Goal: Task Accomplishment & Management: Complete application form

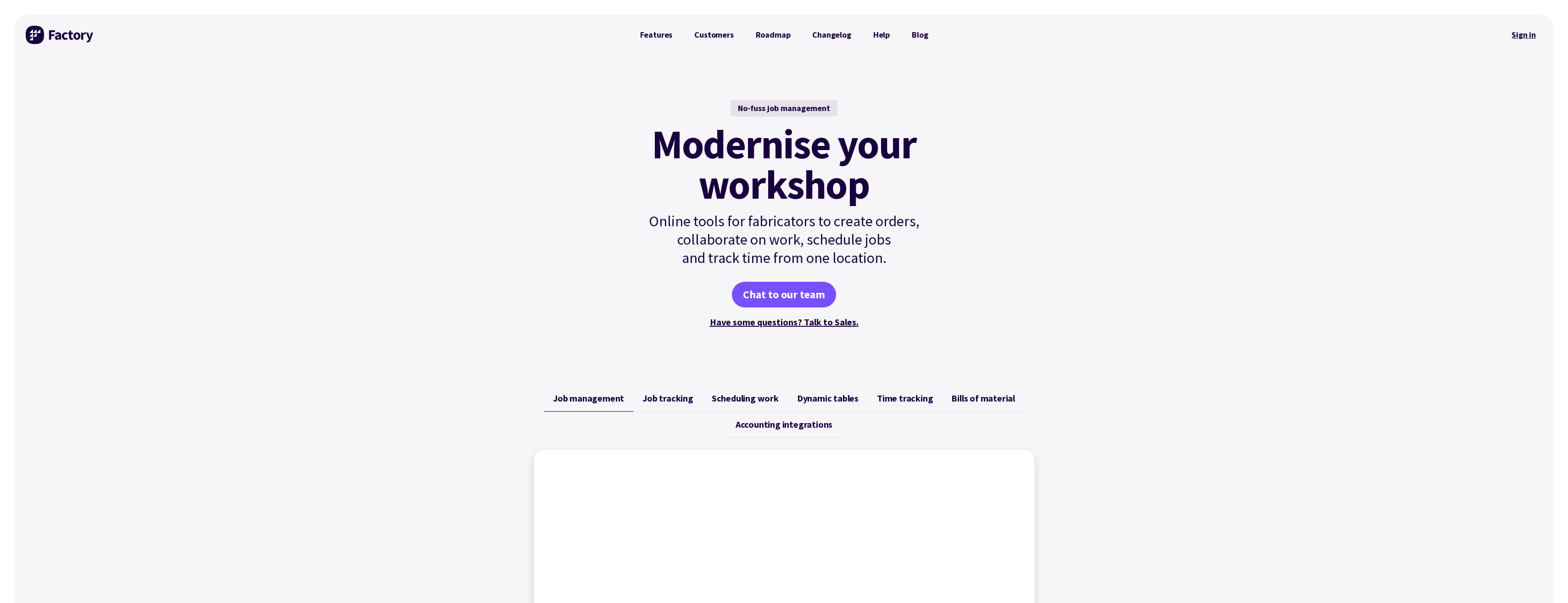
click at [1518, 36] on link "Sign in" at bounding box center [1523, 35] width 37 height 21
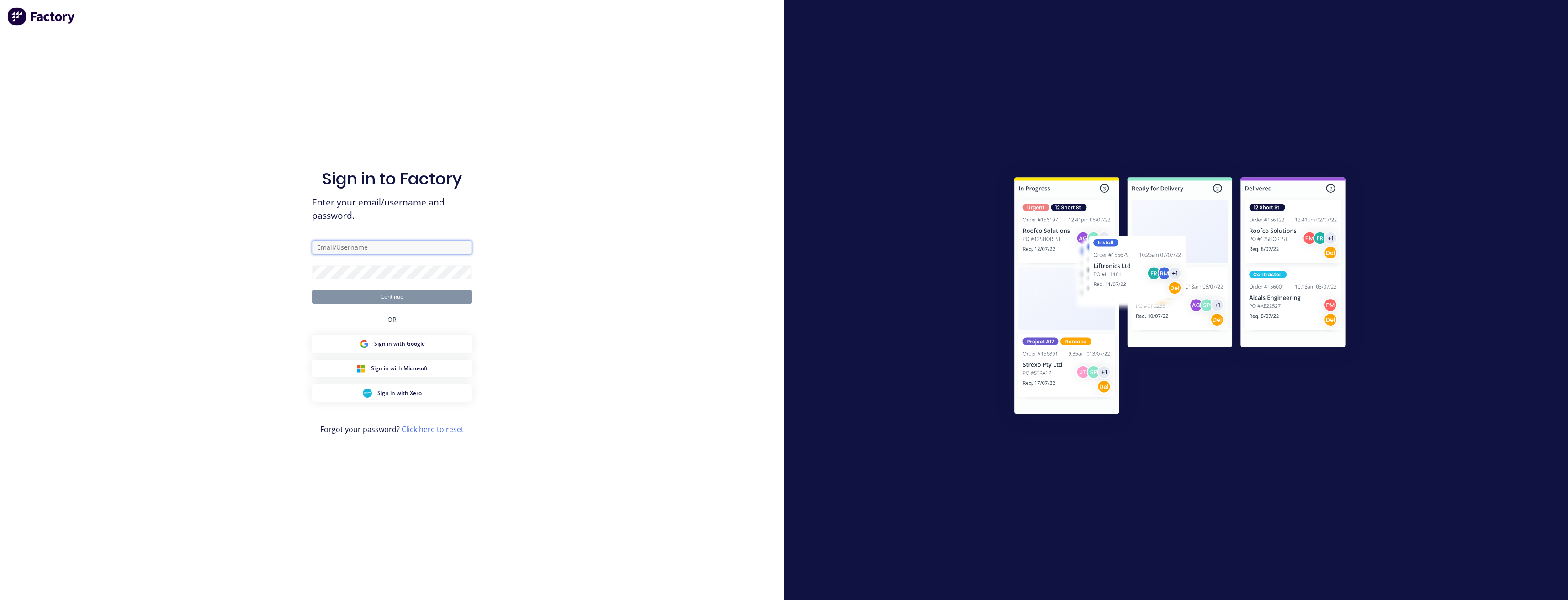
click at [369, 249] on input "text" at bounding box center [392, 248] width 160 height 14
type input "jarod@tmeng.com.au"
click at [312, 290] on button "Continue" at bounding box center [392, 297] width 160 height 14
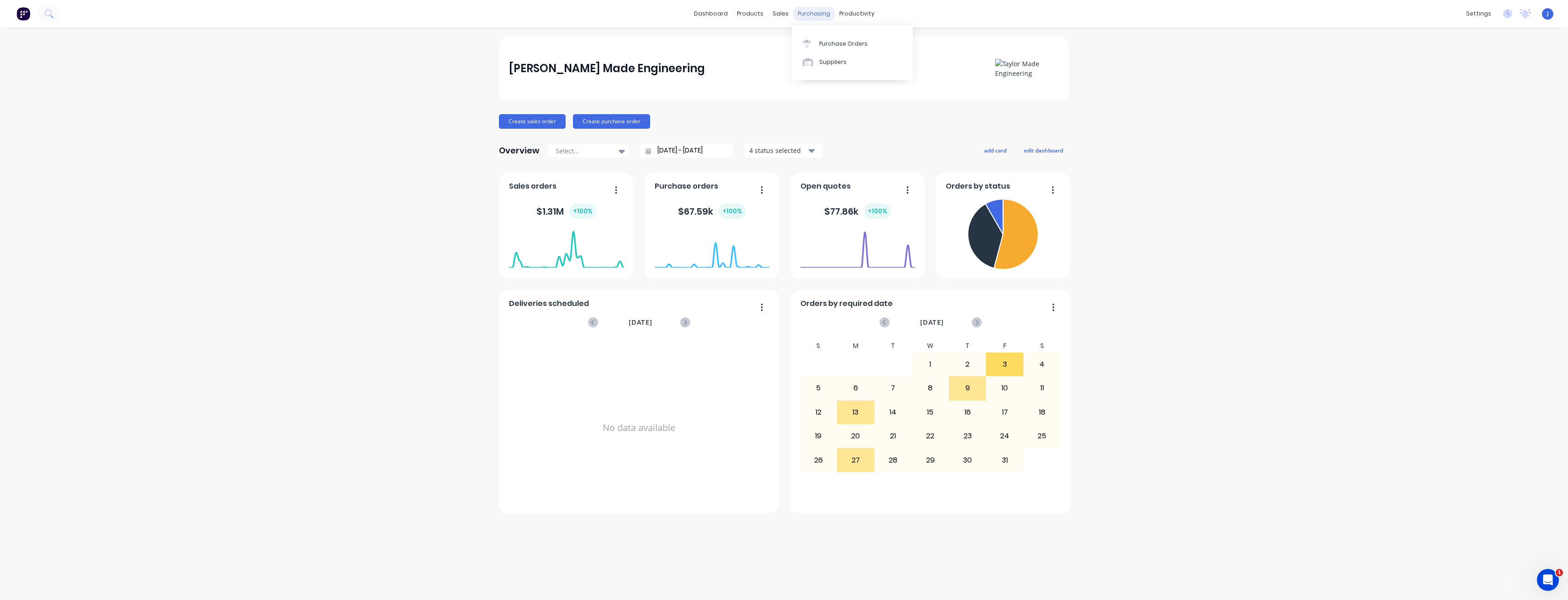
click at [816, 11] on div "purchasing" at bounding box center [814, 13] width 41 height 14
click at [828, 43] on div "Purchase Orders" at bounding box center [844, 44] width 49 height 9
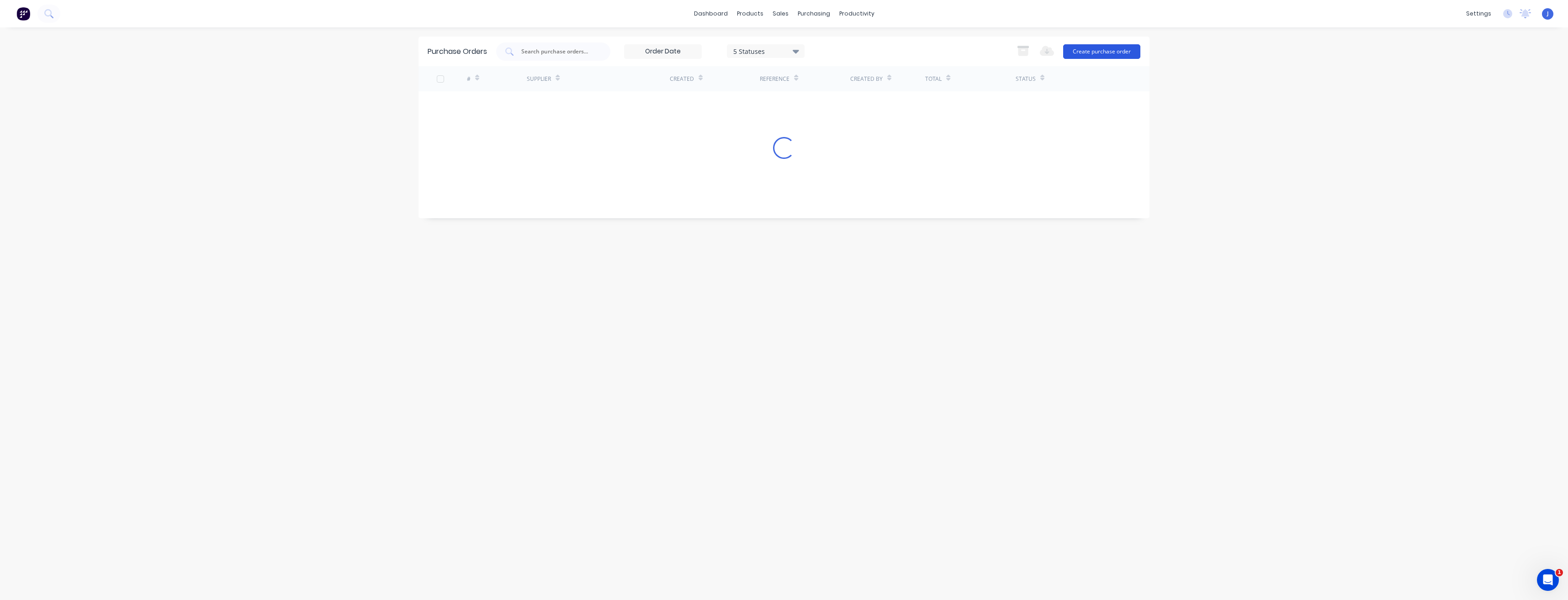
click at [1083, 55] on button "Create purchase order" at bounding box center [1102, 52] width 77 height 15
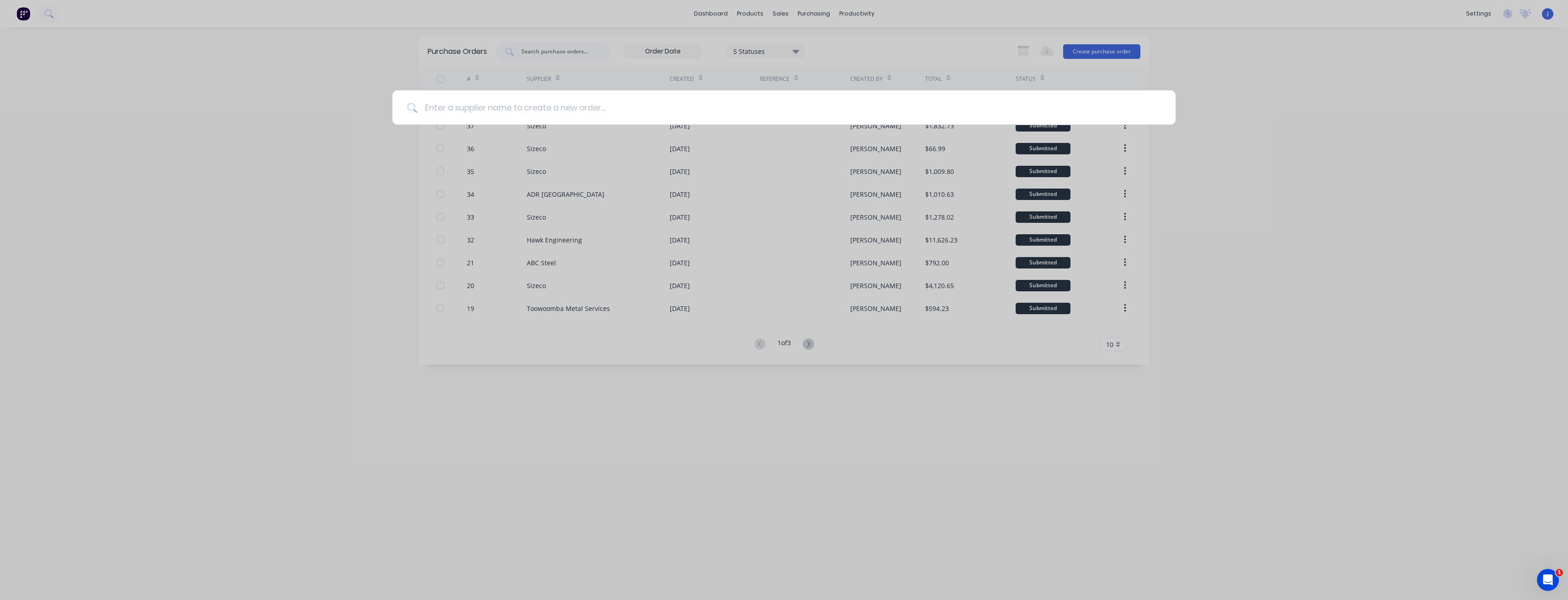
click at [448, 110] on input at bounding box center [789, 108] width 744 height 34
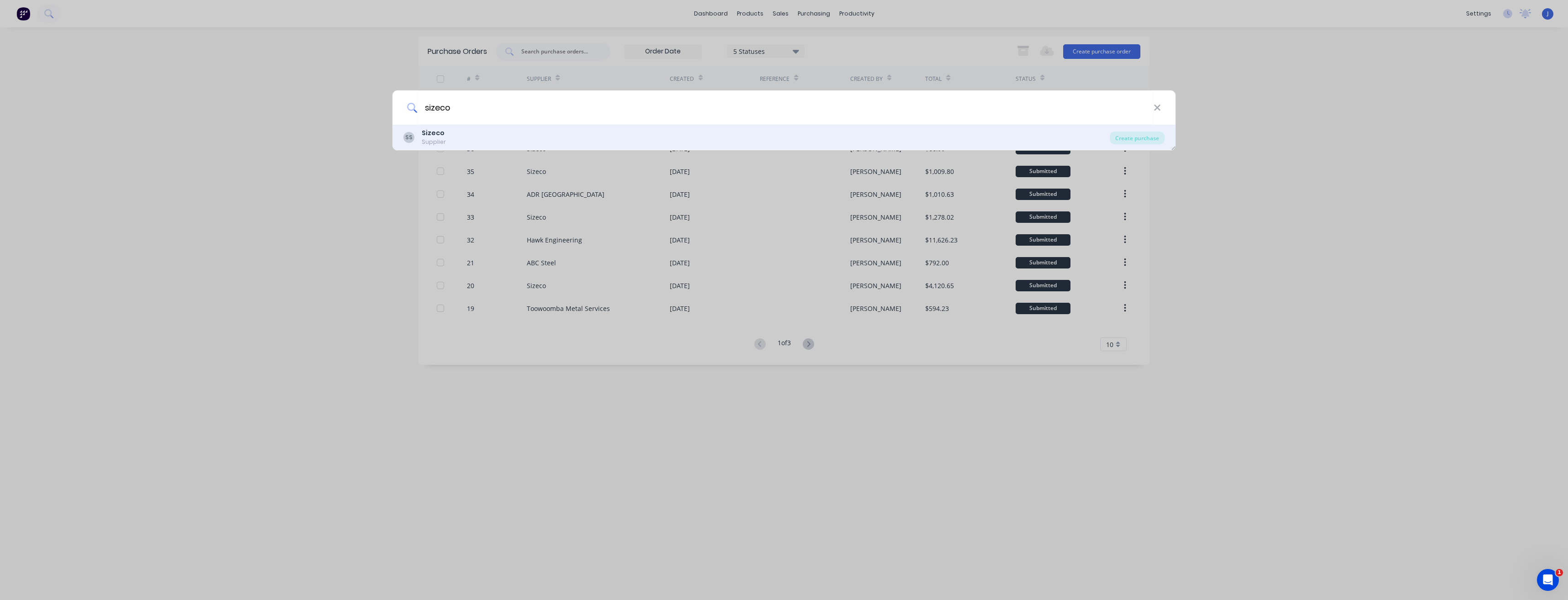
type input "sizeco"
click at [439, 133] on b "Sizeco" at bounding box center [433, 133] width 23 height 9
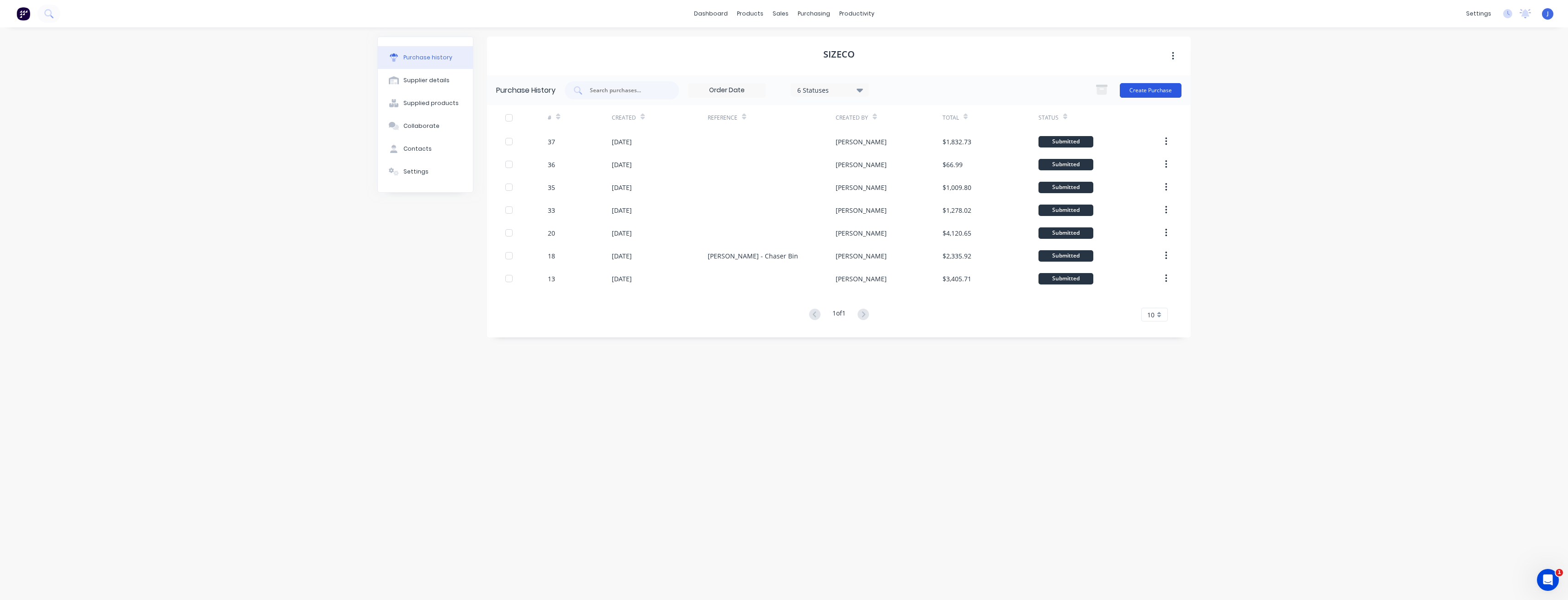
click at [1160, 92] on button "Create Purchase" at bounding box center [1150, 91] width 61 height 15
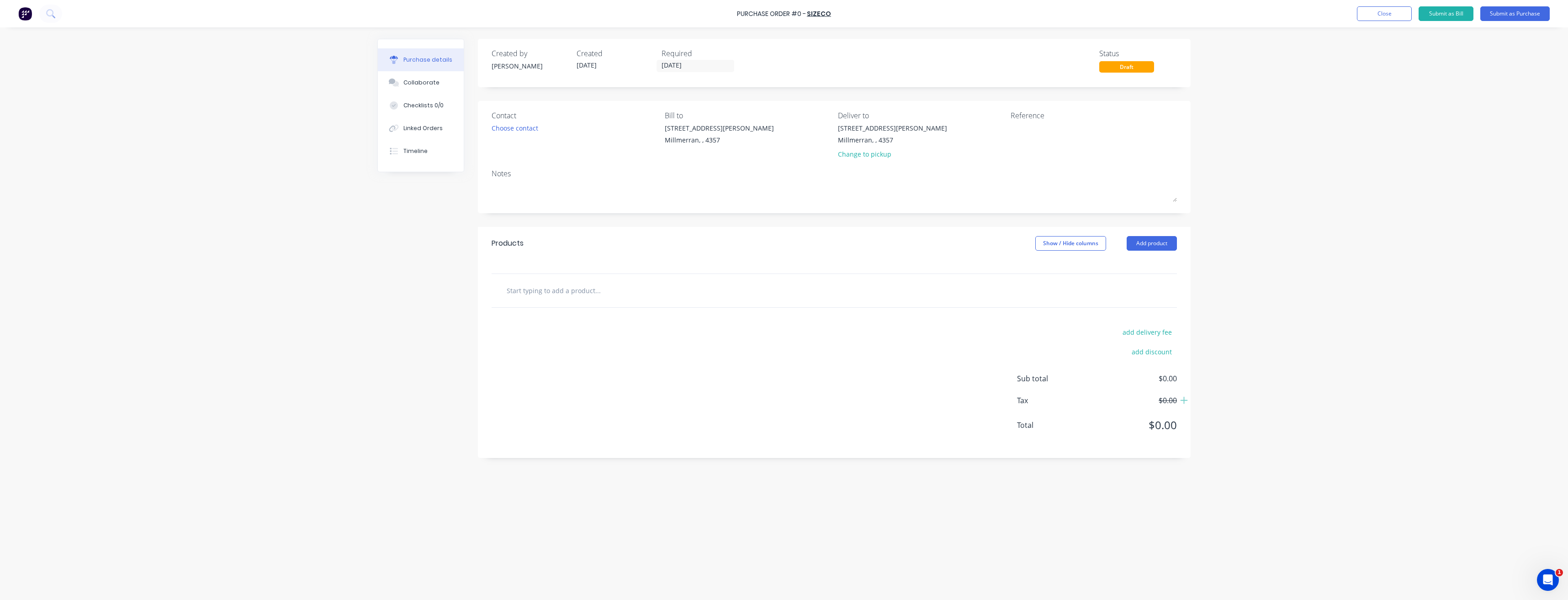
click at [567, 288] on input "text" at bounding box center [598, 290] width 183 height 18
click at [508, 292] on input "207" at bounding box center [598, 290] width 183 height 18
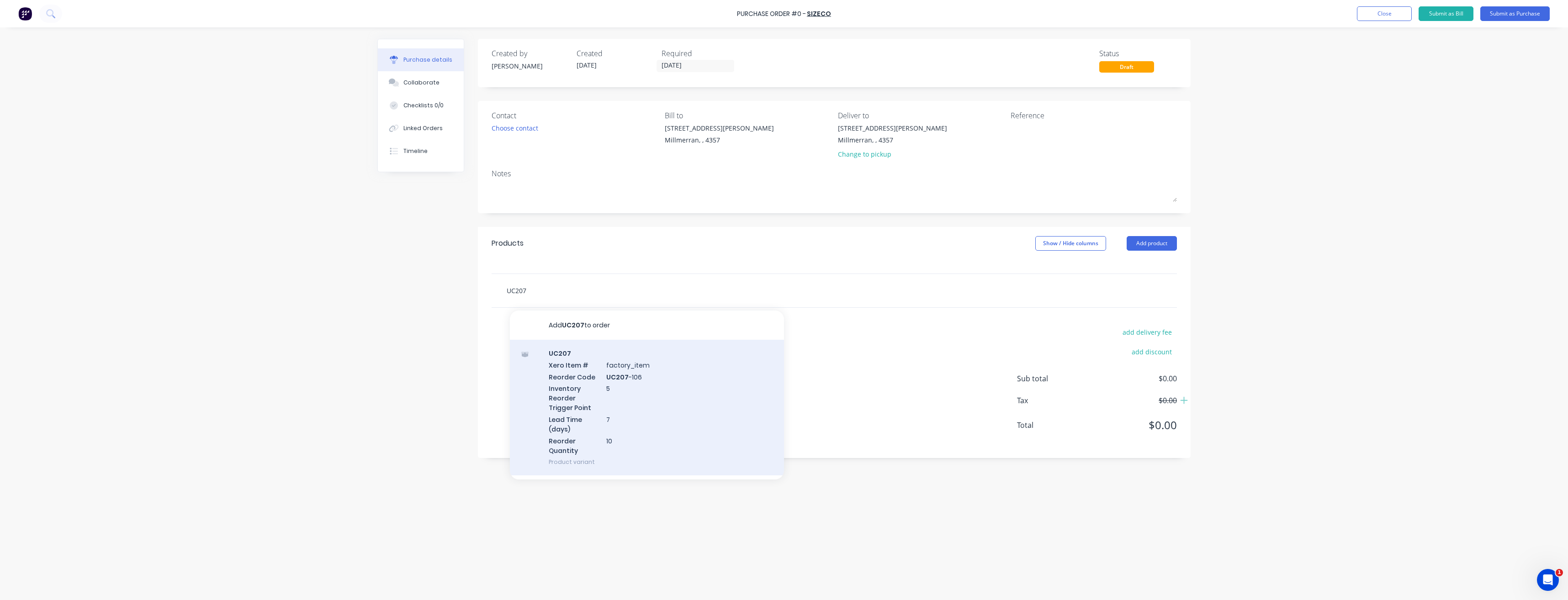
type input "UC207"
click at [612, 379] on div "UC207 Xero Item # factory_item Reorder Code UC207 -106 Inventory Reorder Trigge…" at bounding box center [647, 407] width 274 height 136
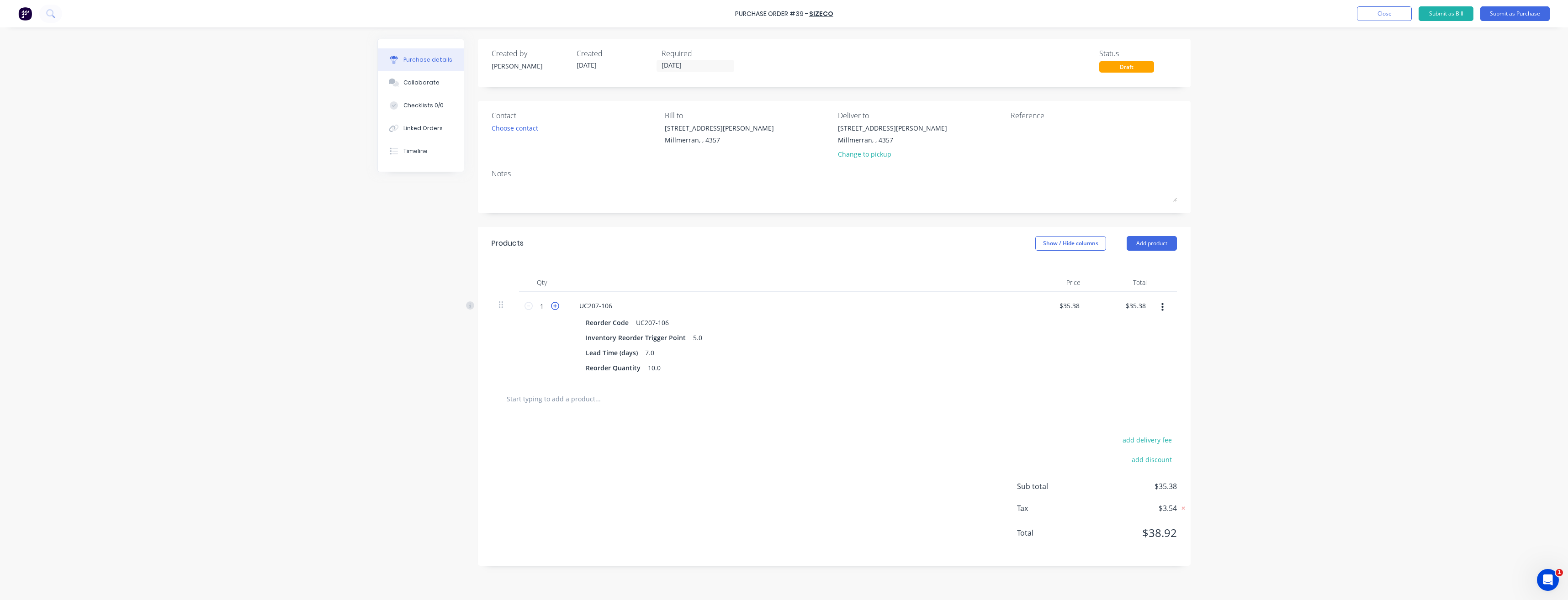
click at [556, 307] on icon at bounding box center [555, 306] width 9 height 9
type input "2"
type input "$70.76"
click at [556, 307] on icon at bounding box center [555, 306] width 9 height 9
type input "3"
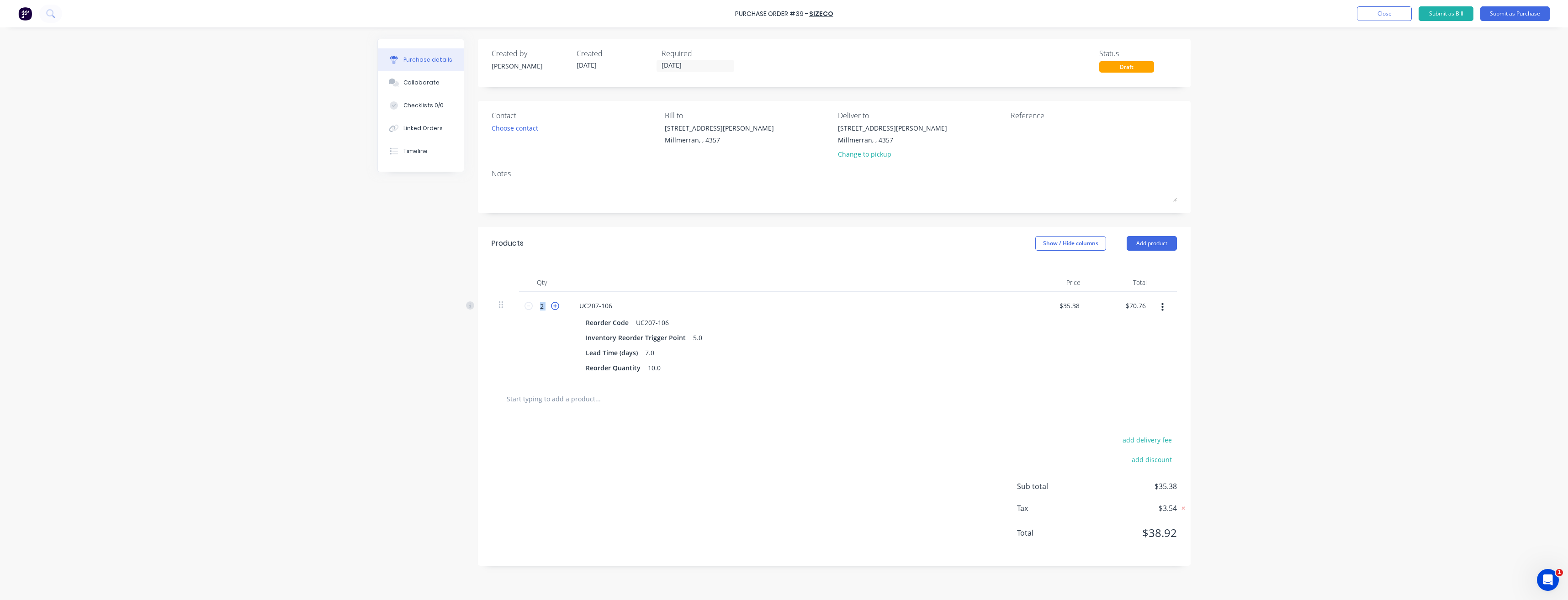
type input "$106.14"
click at [556, 307] on icon at bounding box center [555, 306] width 9 height 9
type input "4"
type input "$141.52"
click at [556, 307] on icon at bounding box center [555, 306] width 9 height 9
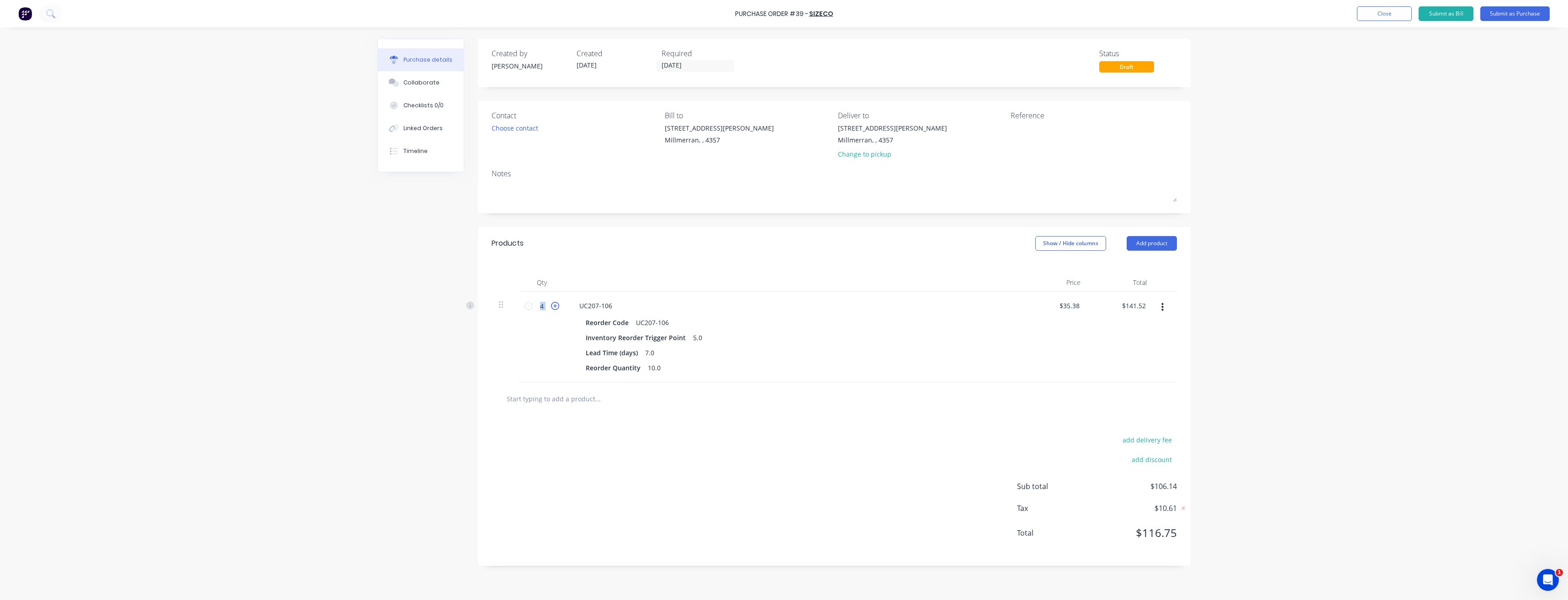
type input "5"
type input "$176.90"
click at [556, 307] on icon at bounding box center [555, 306] width 9 height 9
type input "6"
type input "$212.28"
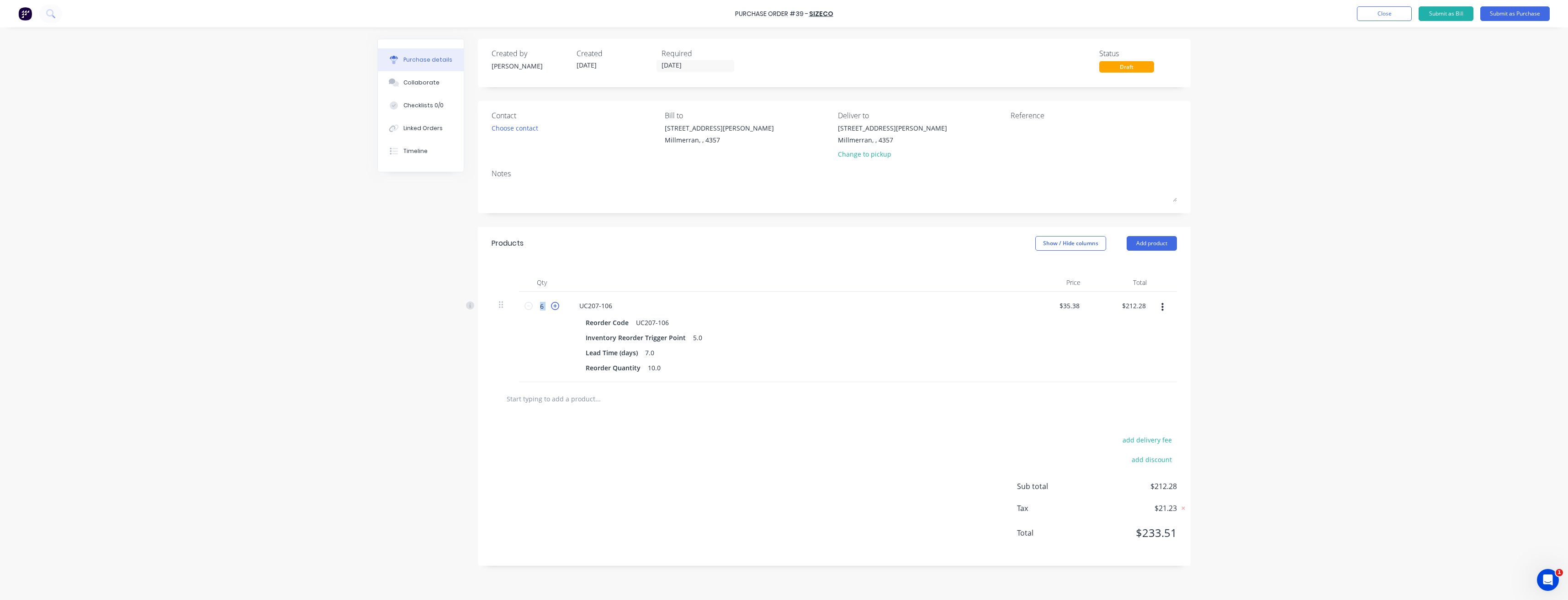
click at [556, 307] on icon at bounding box center [555, 306] width 9 height 9
type input "7"
type input "$283.04"
click at [556, 307] on icon at bounding box center [555, 306] width 9 height 9
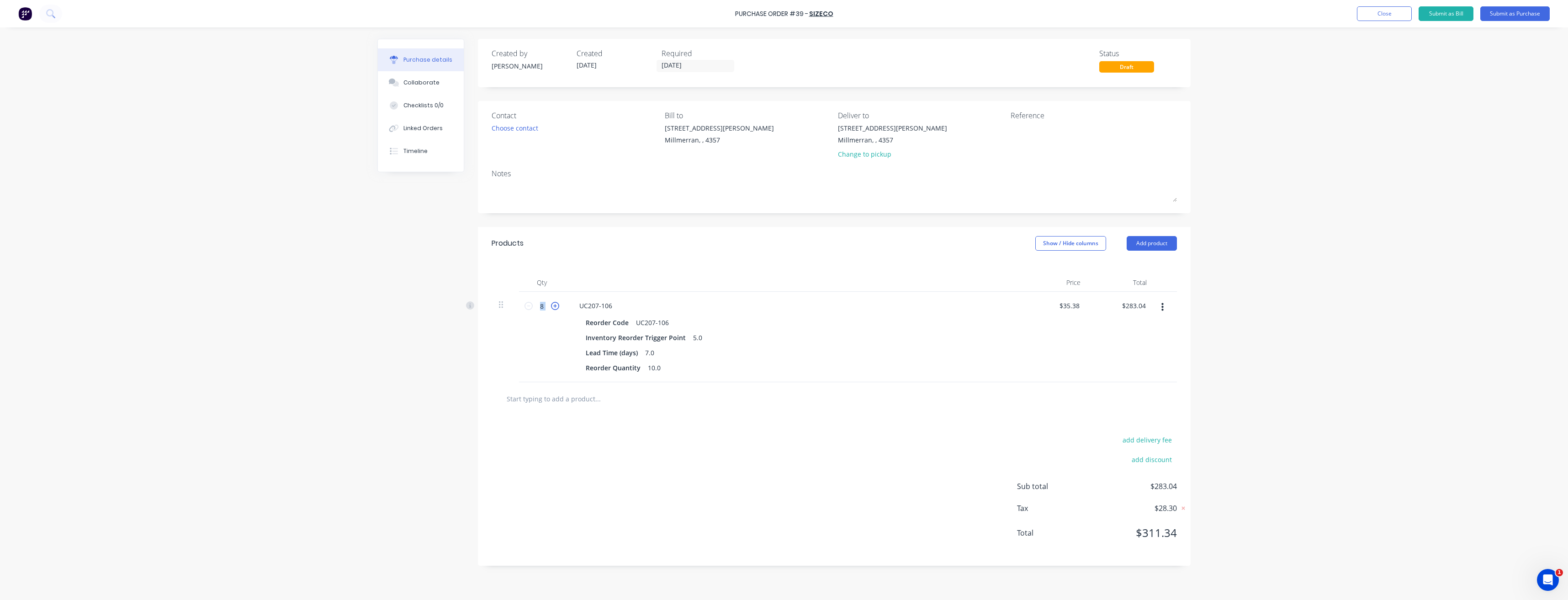
type input "9"
type input "$318.42"
click at [556, 307] on icon at bounding box center [555, 306] width 9 height 9
type input "10"
type input "$353.80"
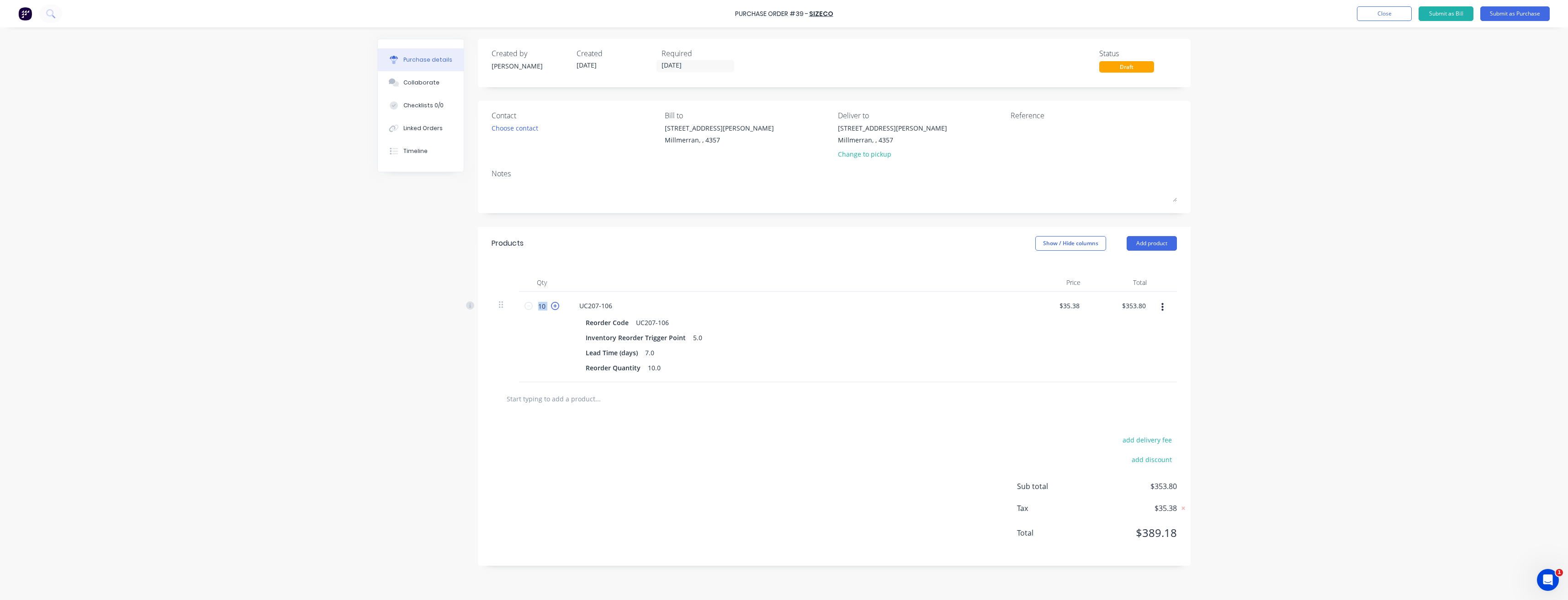
click at [556, 307] on icon at bounding box center [555, 306] width 9 height 9
type input "11"
type input "$389.18"
click at [556, 307] on icon at bounding box center [555, 306] width 9 height 9
type input "12"
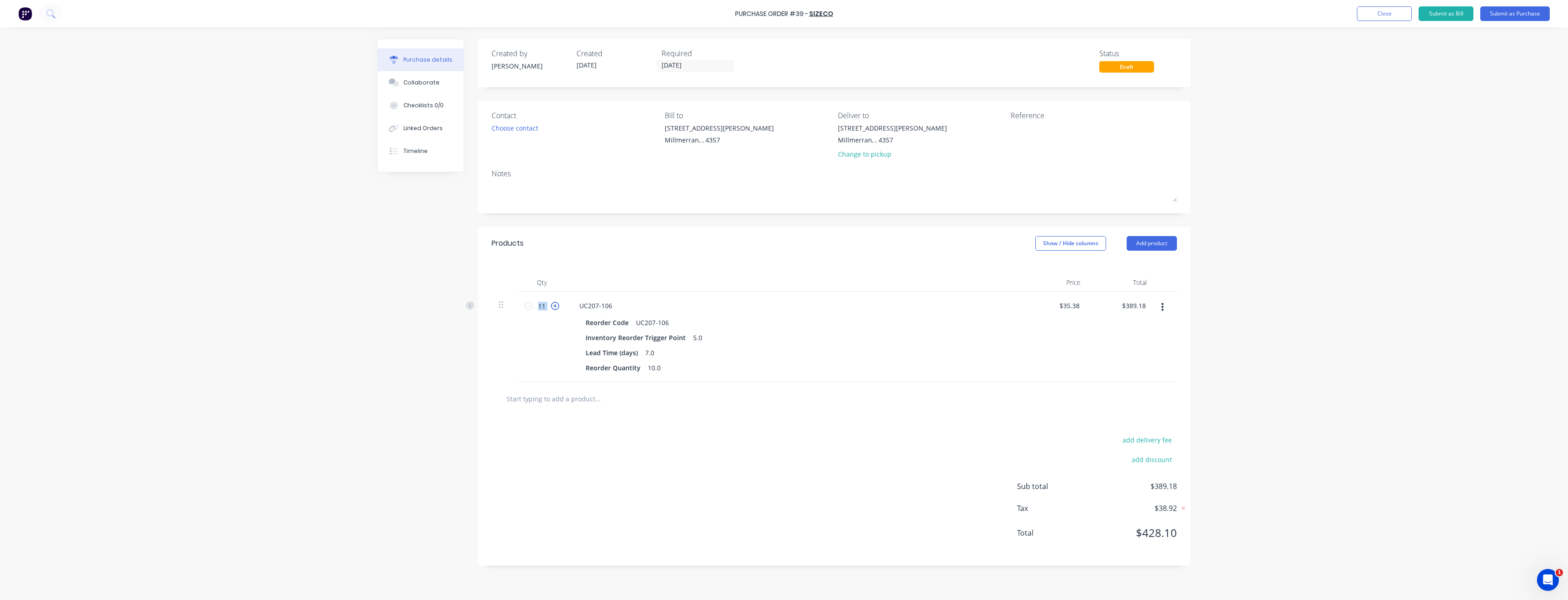
type input "$424.56"
click at [618, 403] on input "text" at bounding box center [598, 399] width 183 height 18
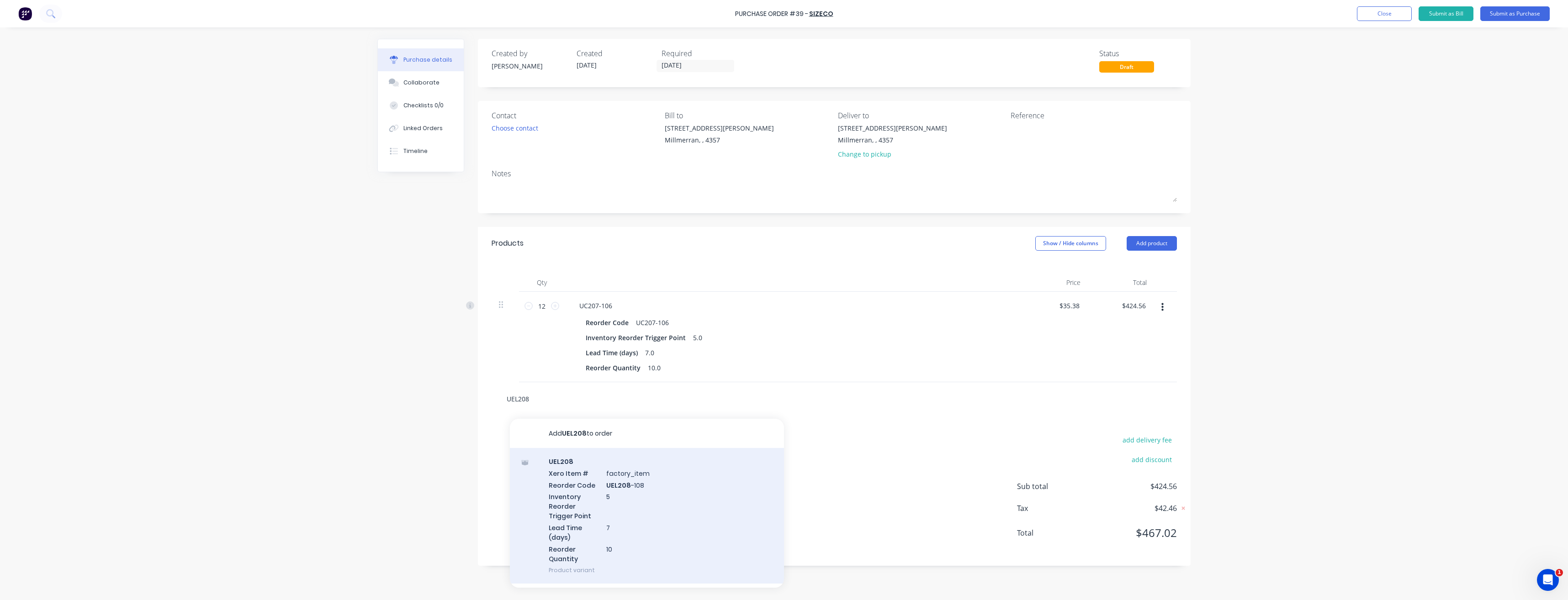
type input "UEL208"
click at [572, 481] on div "UEL208 Xero Item # factory_item Reorder Code UEL208 -108 Inventory Reorder Trig…" at bounding box center [647, 515] width 274 height 136
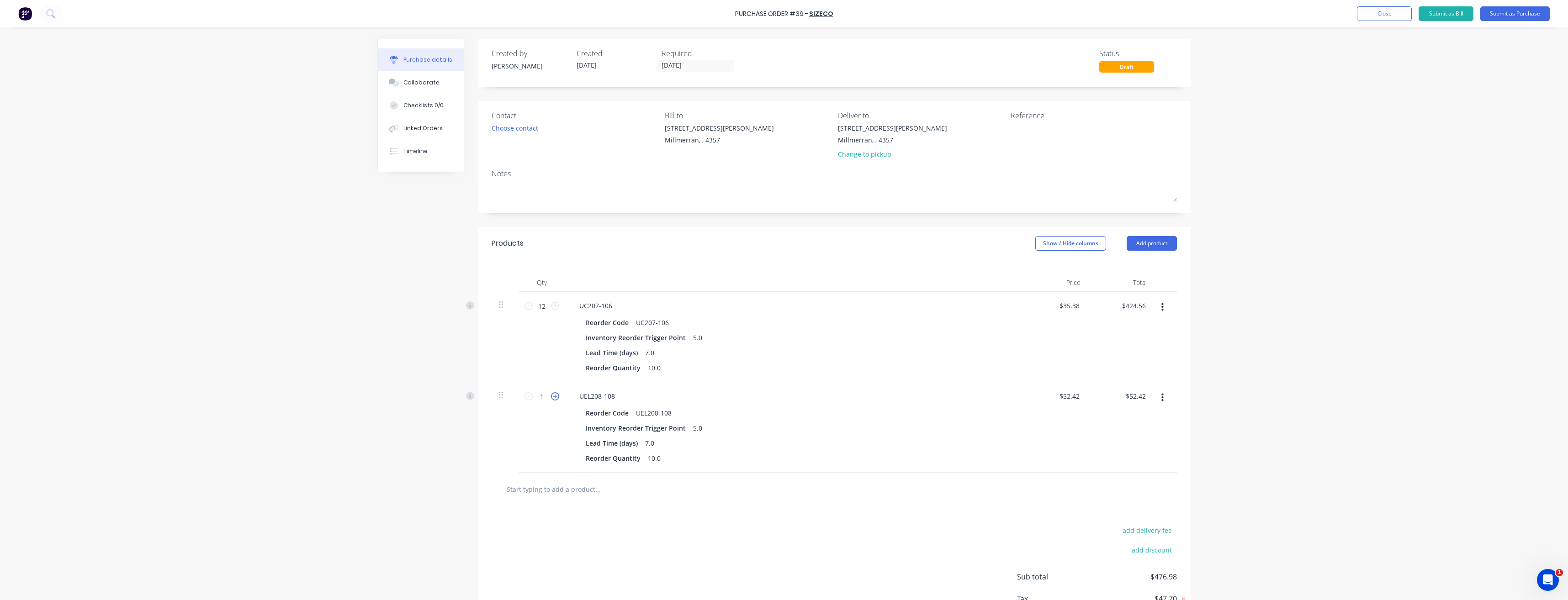
click at [553, 399] on icon at bounding box center [555, 397] width 9 height 9
type input "2"
type input "$104.84"
click at [553, 399] on icon at bounding box center [555, 397] width 9 height 9
type input "3"
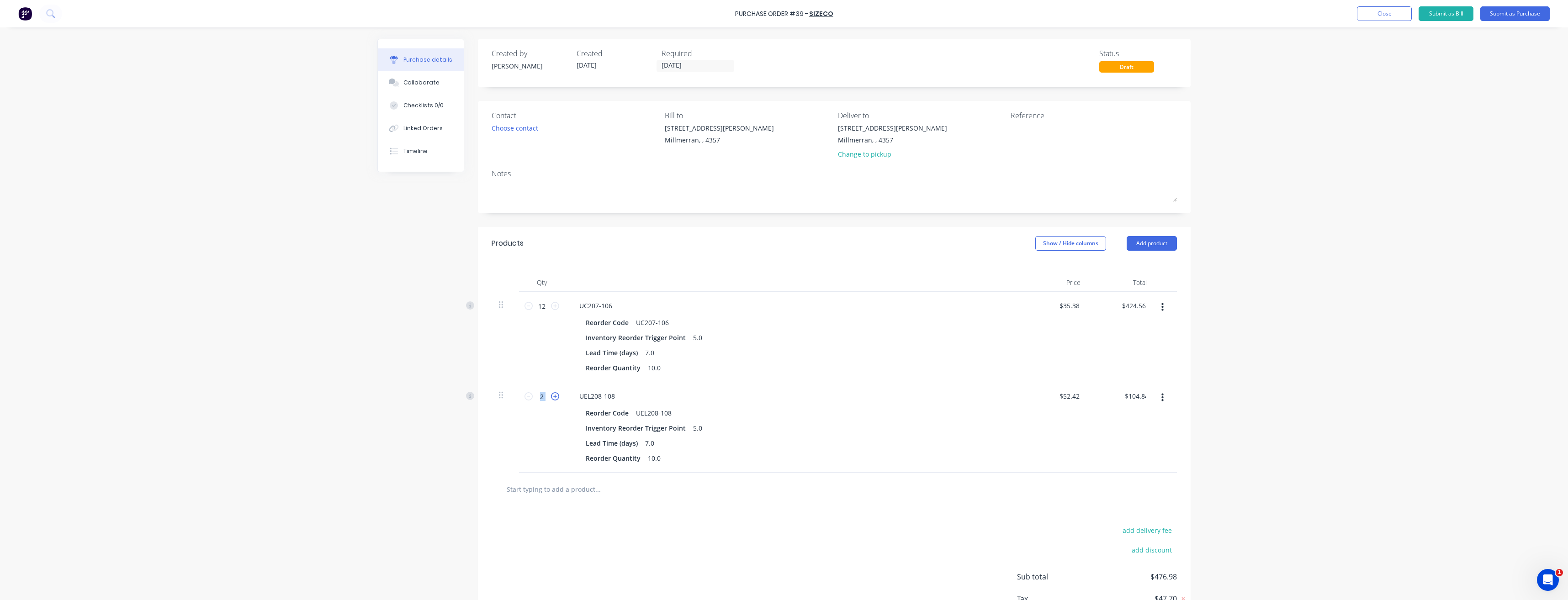
type input "$157.26"
click at [553, 399] on icon at bounding box center [555, 397] width 9 height 9
type input "4"
type input "$209.68"
click at [553, 399] on icon at bounding box center [555, 397] width 9 height 9
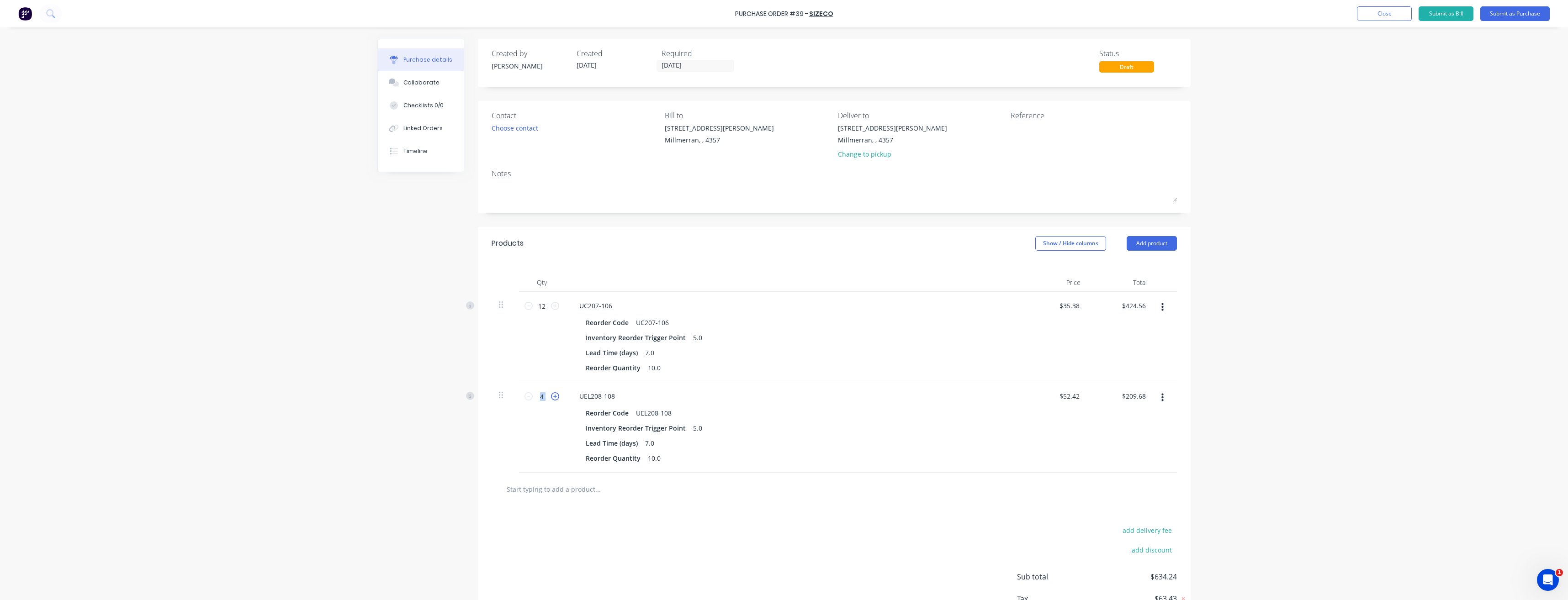
type input "5"
type input "$262.10"
click at [552, 399] on icon at bounding box center [555, 397] width 9 height 9
type input "6"
type input "$314.52"
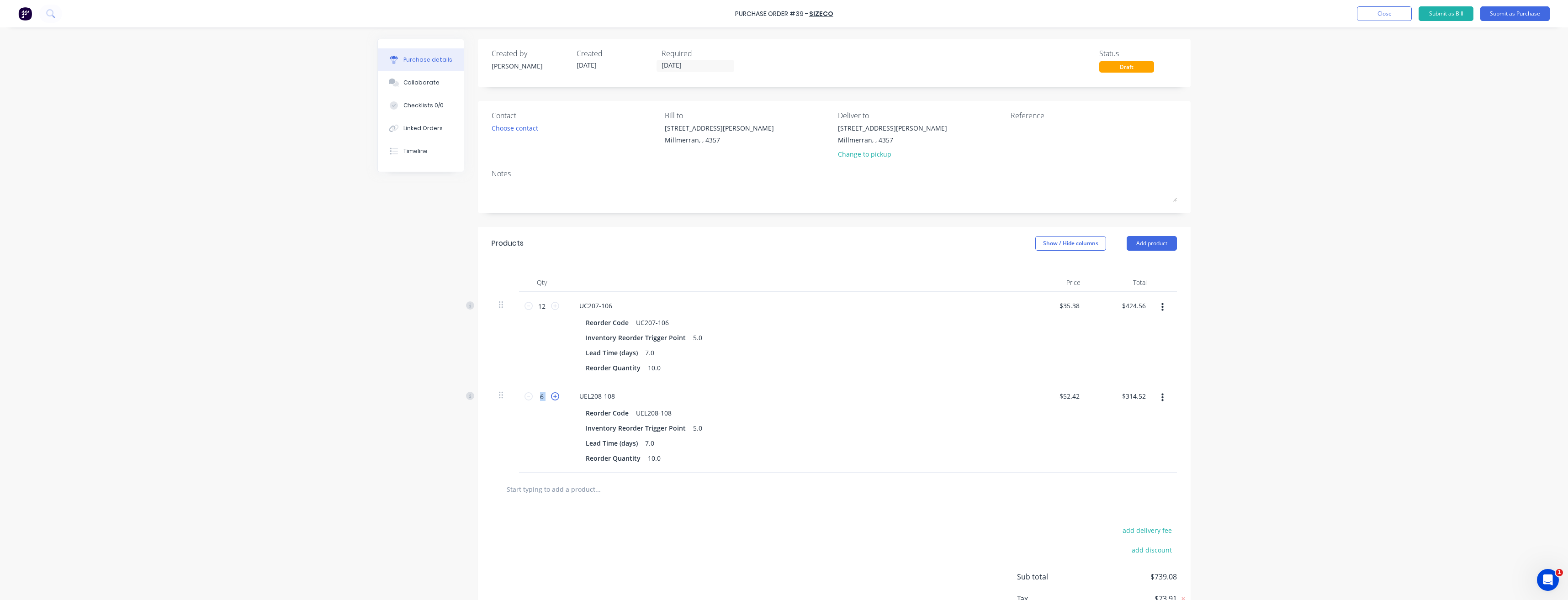
click at [552, 399] on icon at bounding box center [555, 397] width 9 height 9
type input "7"
type input "$366.94"
click at [525, 398] on icon at bounding box center [529, 397] width 9 height 9
type input "6"
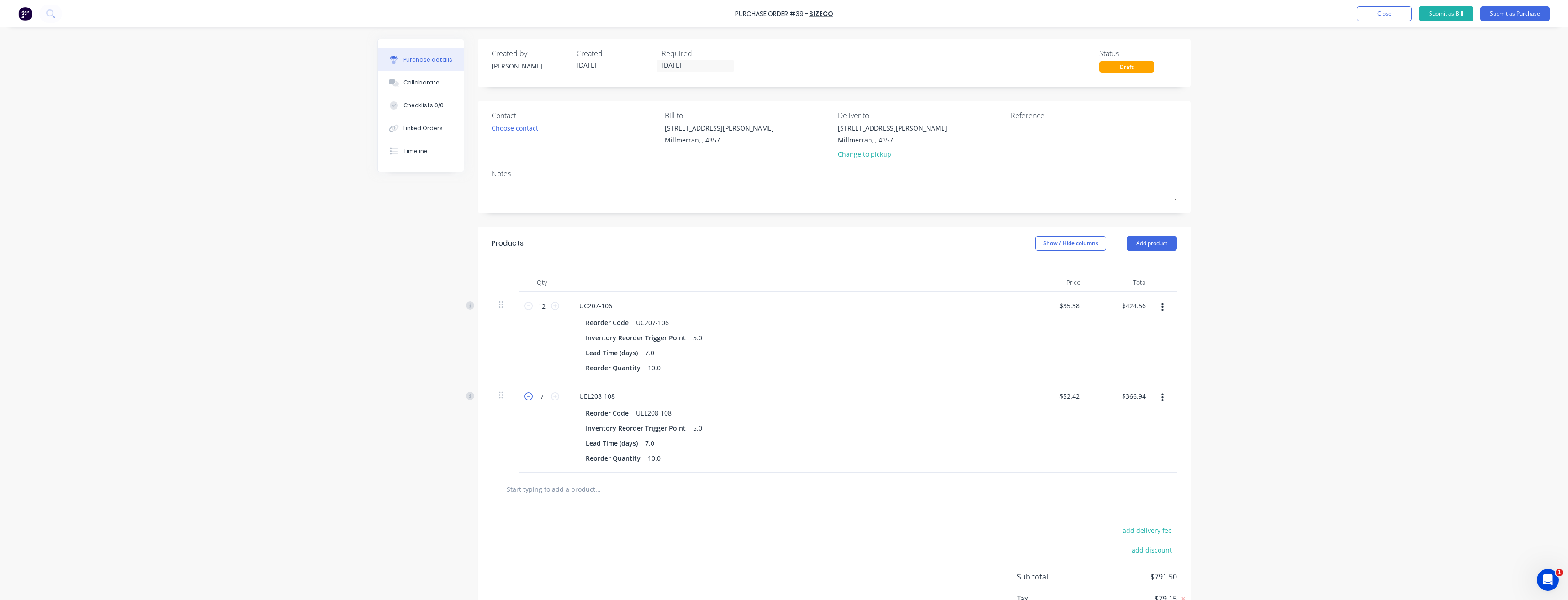
type input "$314.52"
click at [556, 305] on icon at bounding box center [555, 306] width 9 height 9
type input "13"
type input "$459.94"
click at [556, 305] on icon at bounding box center [555, 306] width 9 height 9
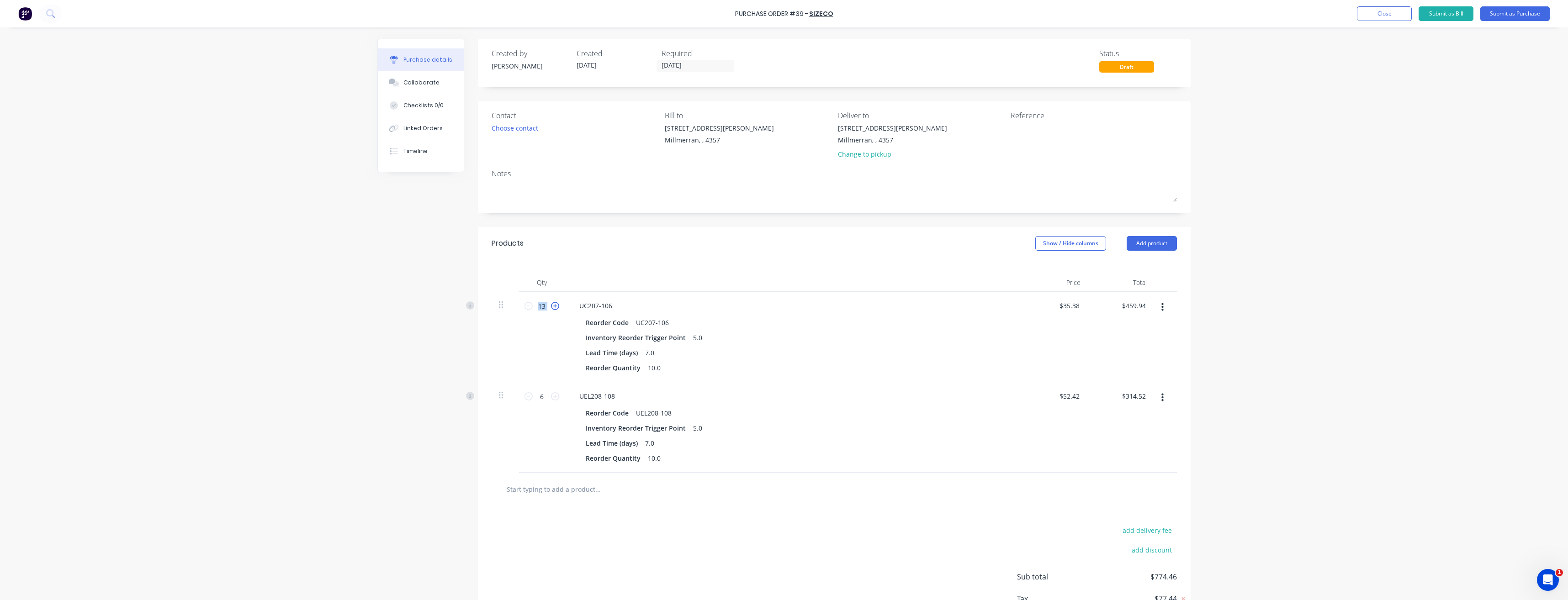
type input "14"
type input "$495.32"
click at [556, 305] on icon at bounding box center [555, 306] width 9 height 9
type input "15"
type input "$530.70"
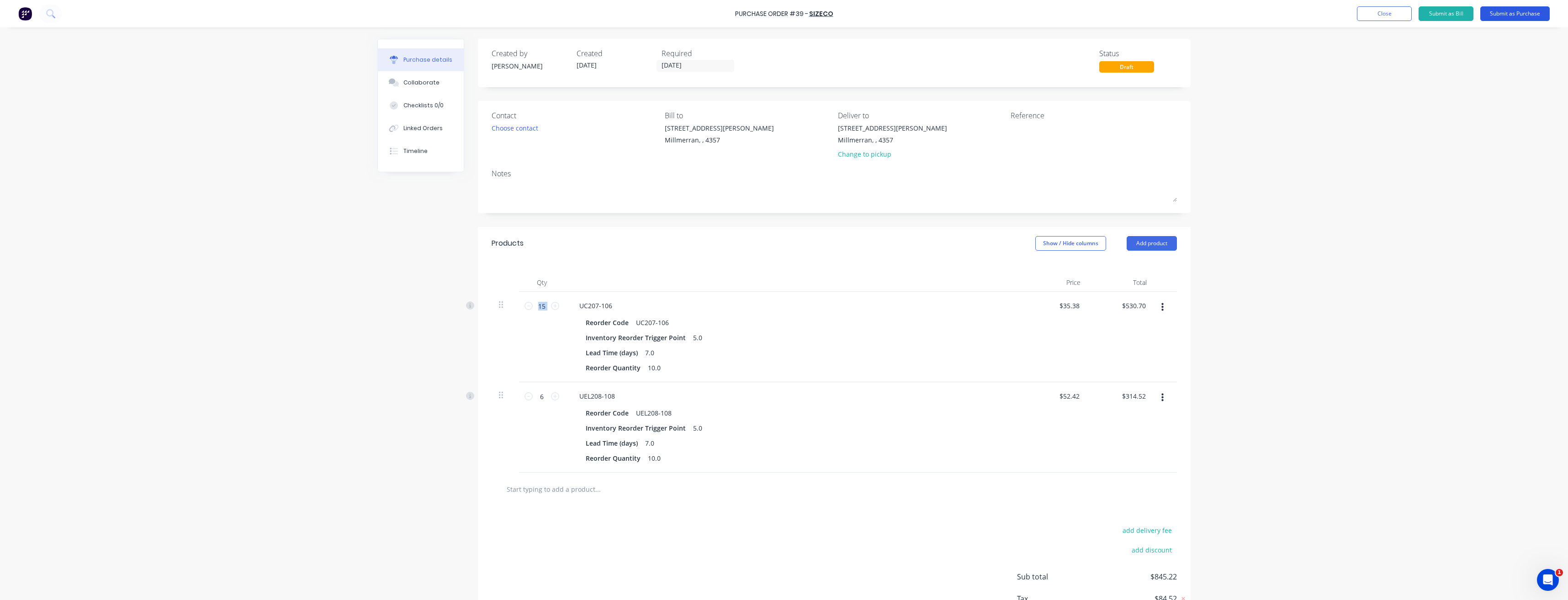
click at [1533, 13] on button "Submit as Purchase" at bounding box center [1515, 14] width 69 height 15
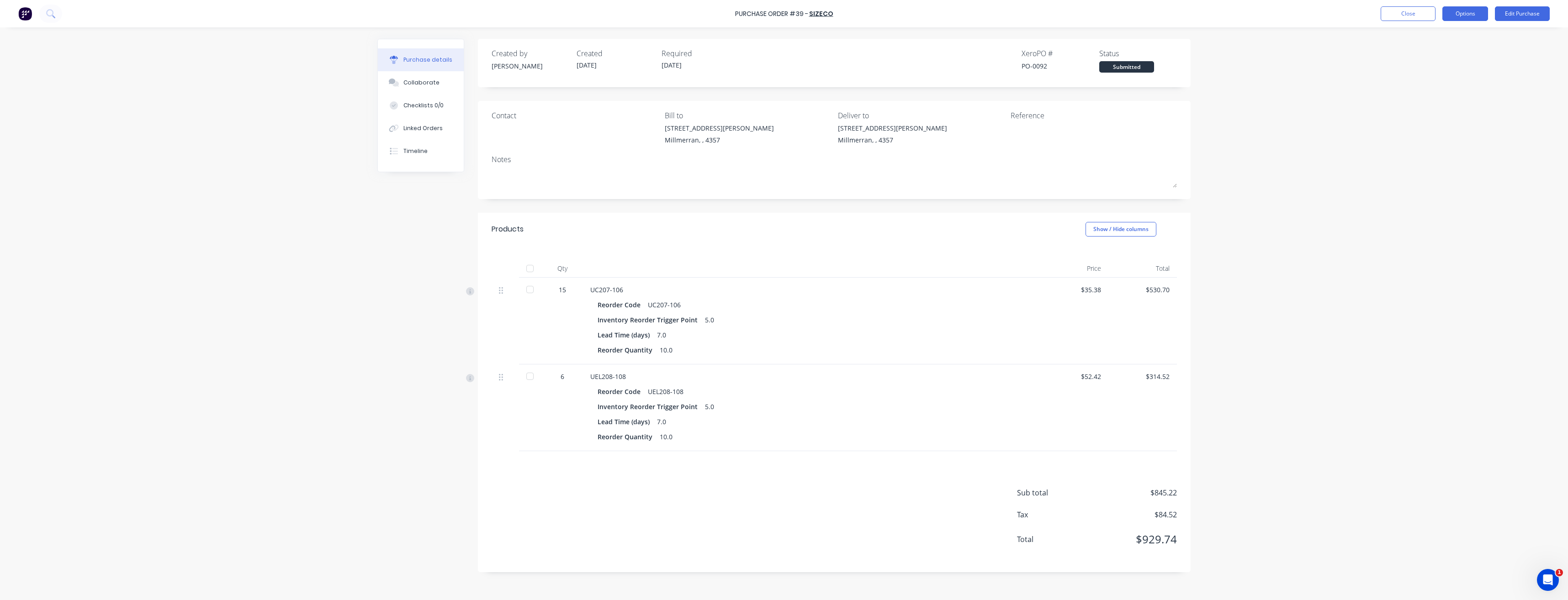
click at [1467, 16] on button "Options" at bounding box center [1465, 14] width 46 height 15
click at [1448, 37] on div "Print / Email" at bounding box center [1445, 37] width 71 height 13
click at [1439, 57] on div "With pricing" at bounding box center [1445, 55] width 71 height 13
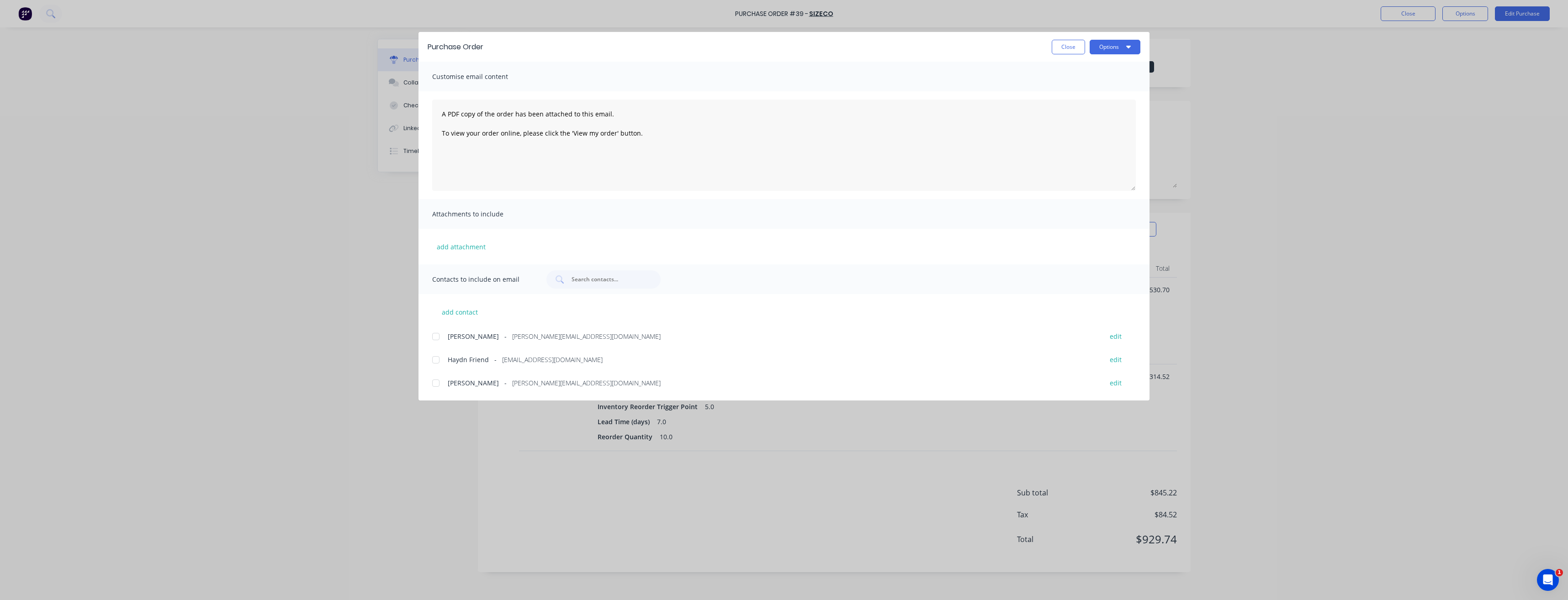
click at [435, 338] on div at bounding box center [436, 337] width 18 height 18
click at [1111, 49] on button "Options" at bounding box center [1115, 47] width 51 height 15
click at [1082, 75] on div "Preview" at bounding box center [1097, 70] width 71 height 13
click at [1130, 49] on icon "button" at bounding box center [1129, 47] width 5 height 7
click at [1077, 109] on div "Email" at bounding box center [1097, 106] width 71 height 13
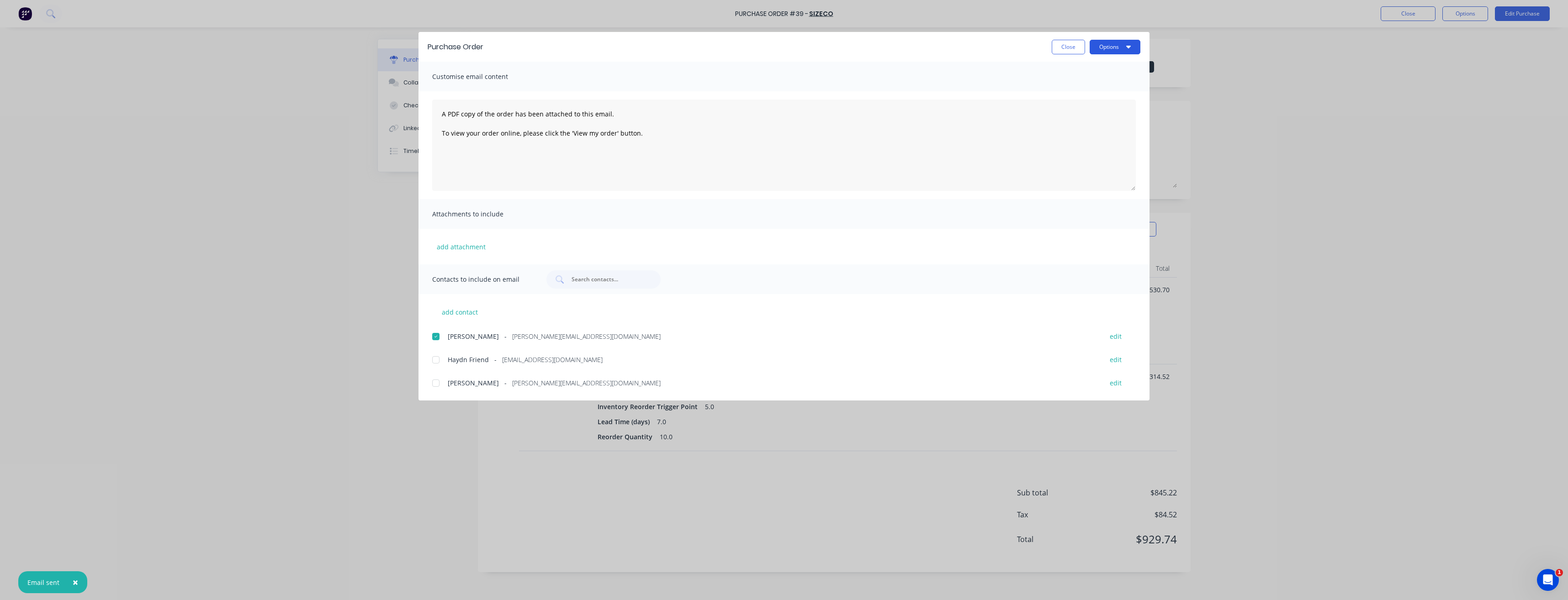
click at [1116, 49] on button "Options" at bounding box center [1115, 47] width 51 height 15
click at [1088, 104] on div "Email" at bounding box center [1097, 106] width 71 height 13
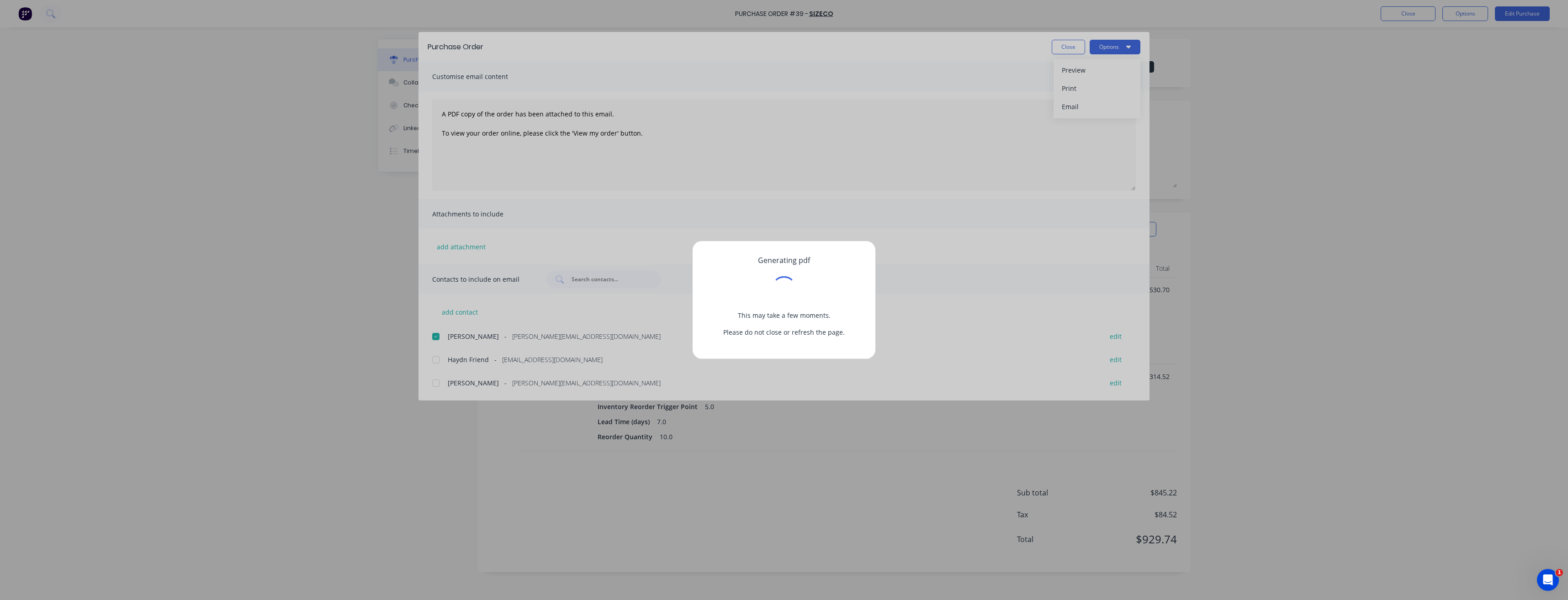
click at [1067, 51] on div "Generating pdf This may take a few moments. Please do not close or refresh the …" at bounding box center [784, 300] width 1568 height 600
click at [1326, 204] on div "Generating pdf This may take a few moments. Please do not close or refresh the …" at bounding box center [784, 300] width 1568 height 600
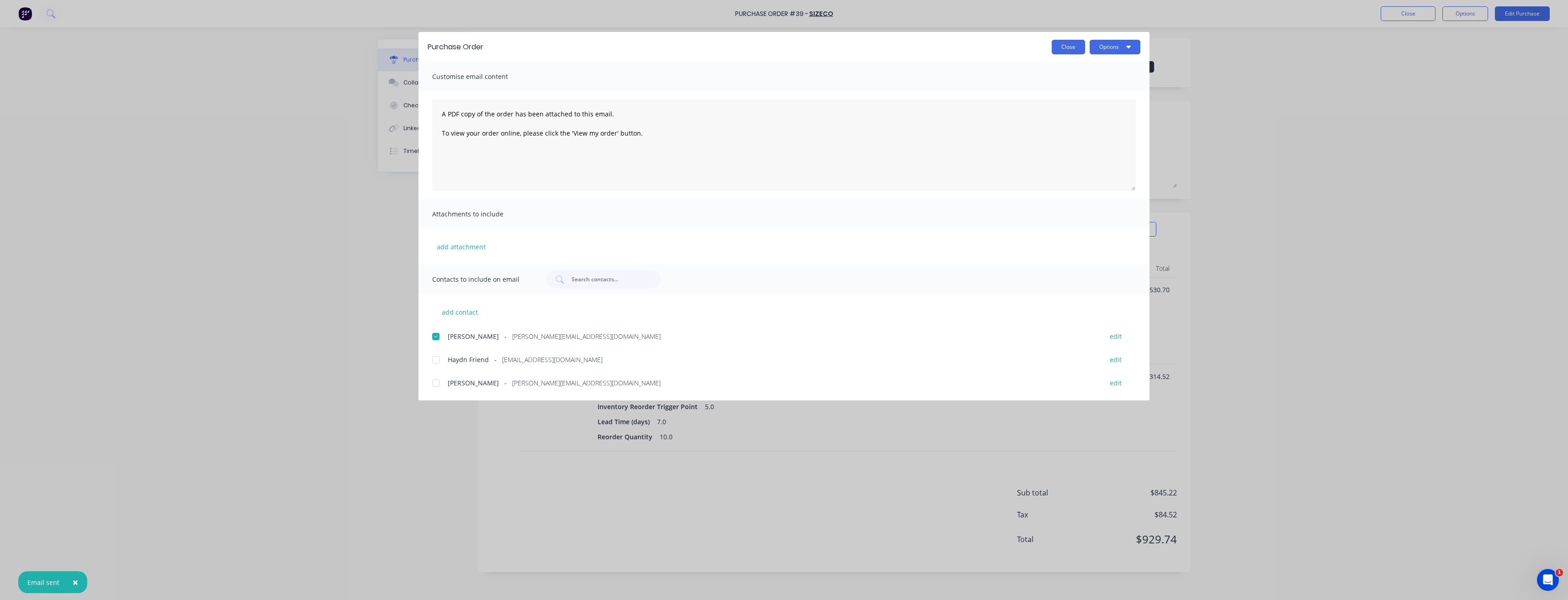
click at [1074, 45] on button "Close" at bounding box center [1068, 47] width 33 height 15
